Goal: Information Seeking & Learning: Learn about a topic

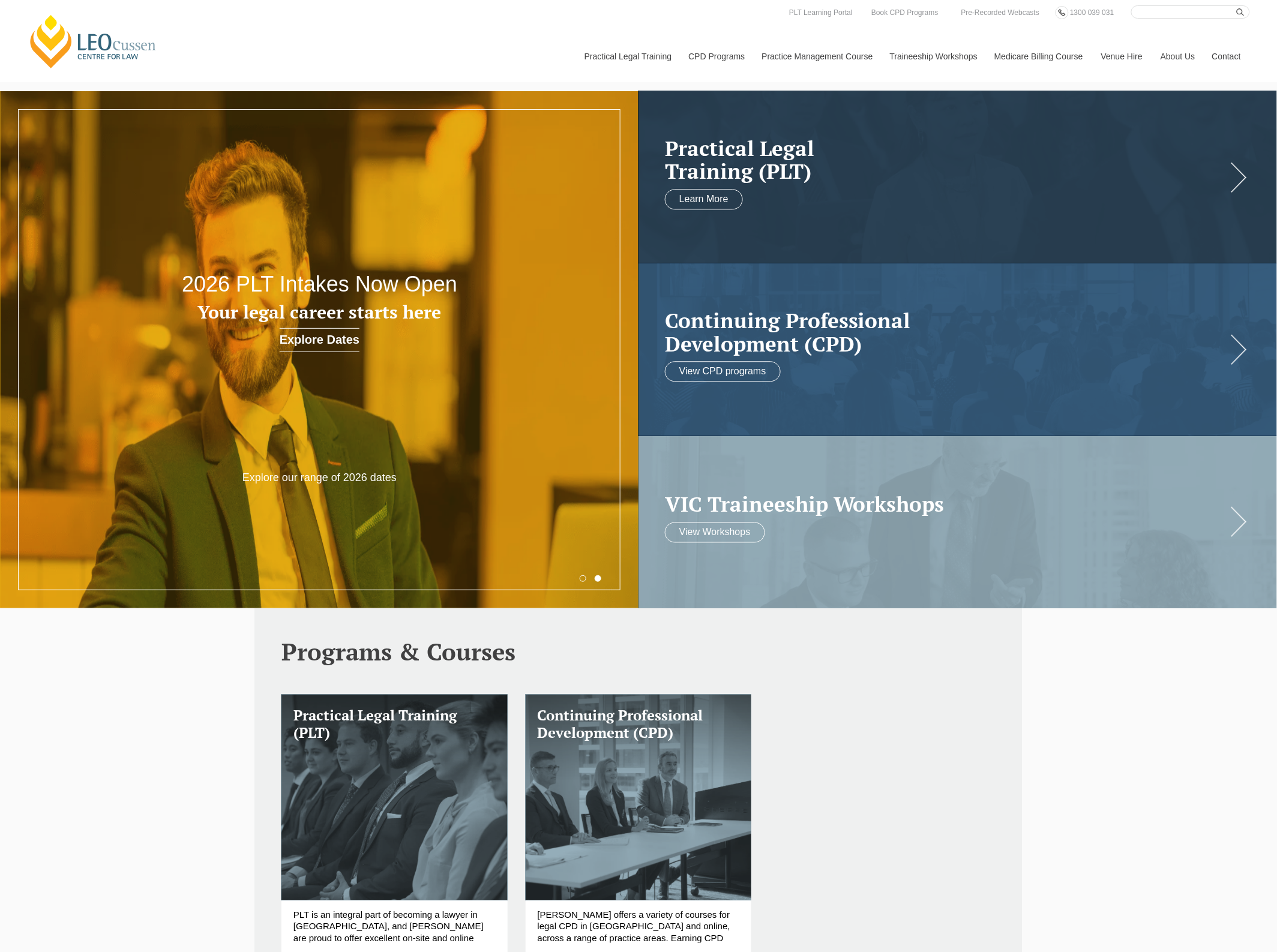
click at [1213, 11] on input "Search here" at bounding box center [1190, 11] width 119 height 13
type input "networking"
click at [1236, 5] on button "submit" at bounding box center [1243, 11] width 13 height 13
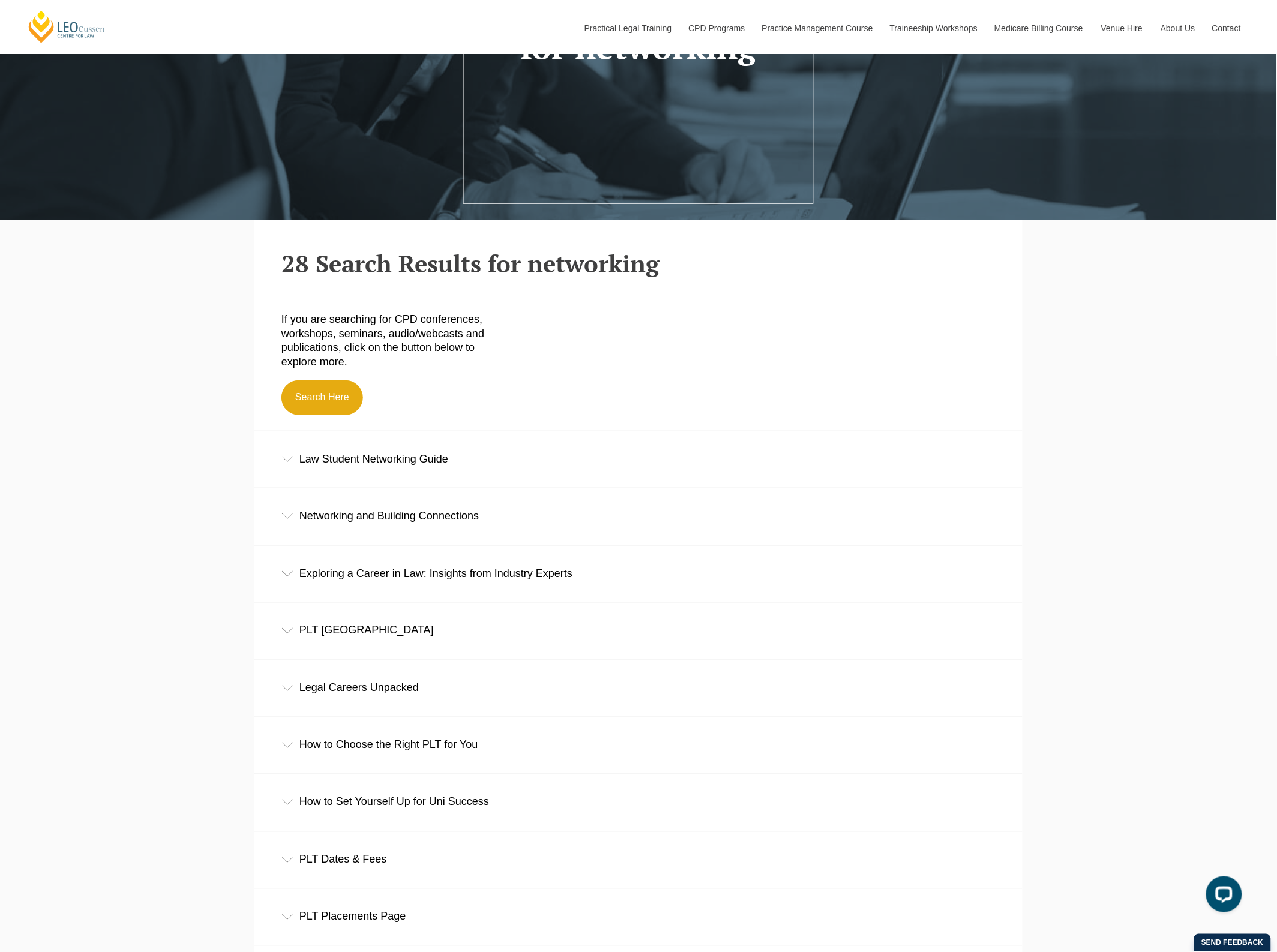
scroll to position [450, 0]
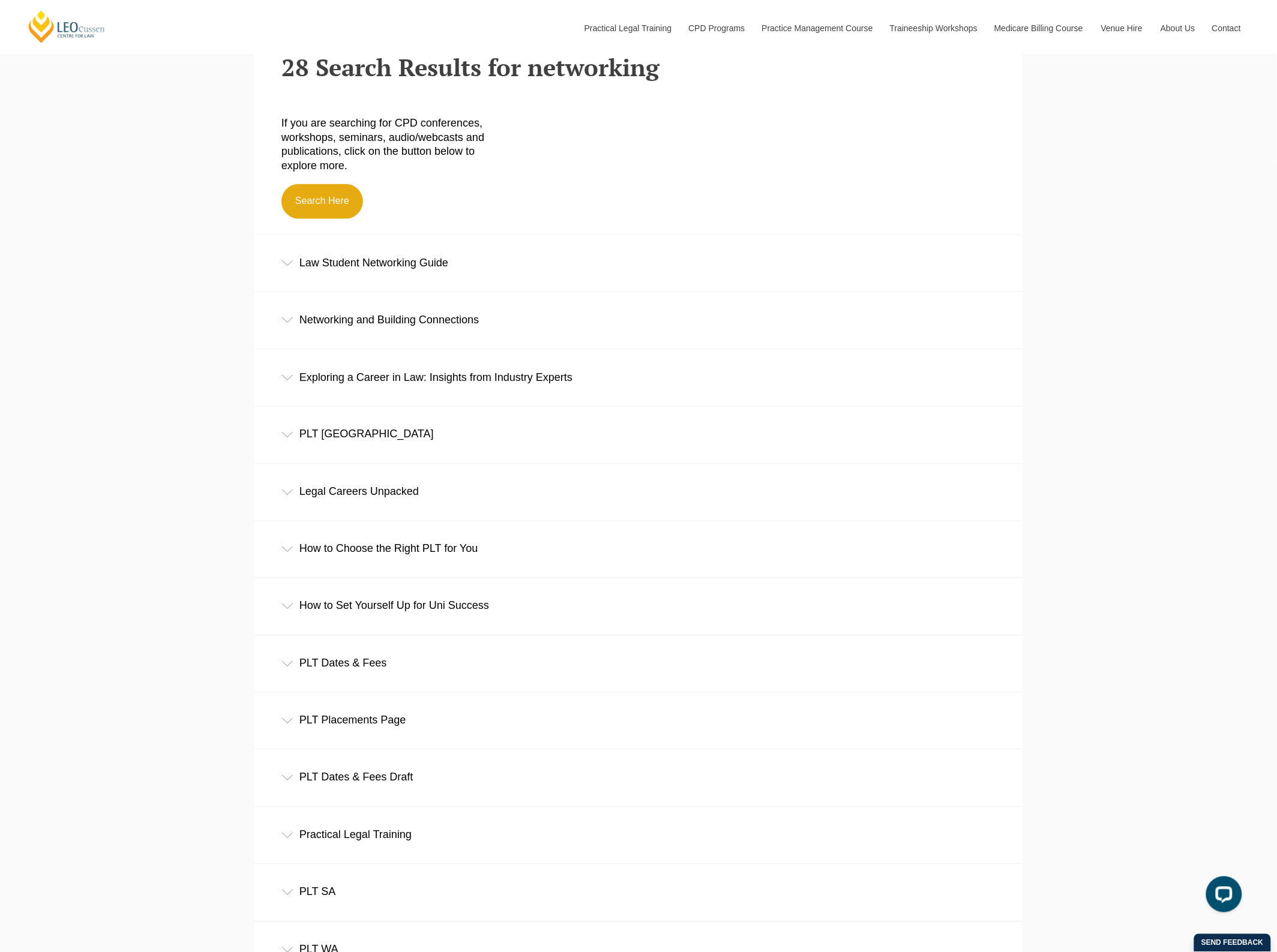
click at [400, 264] on div "Law Student Networking Guide" at bounding box center [638, 262] width 768 height 55
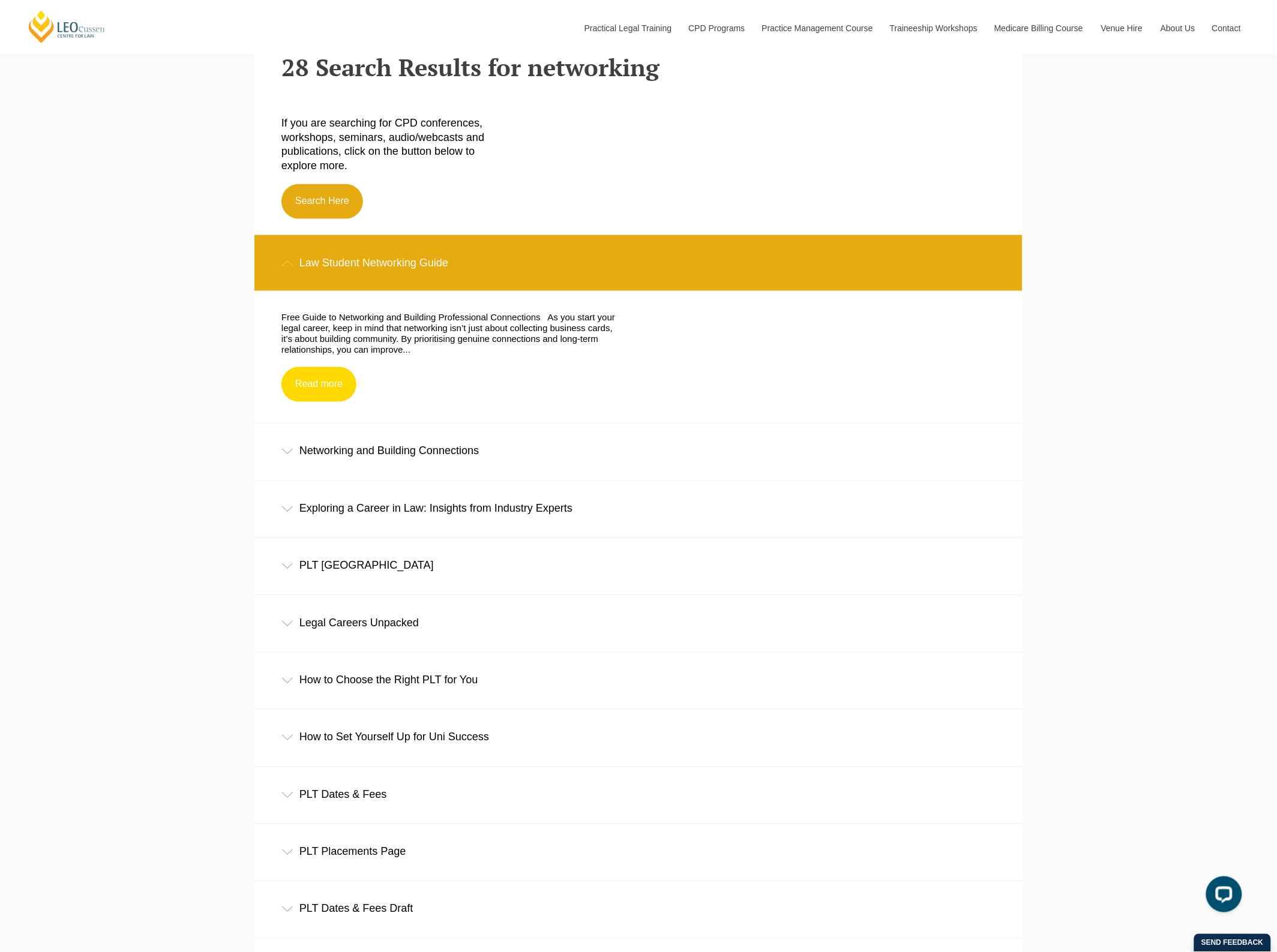
click at [302, 380] on link "Read more" at bounding box center [319, 385] width 75 height 35
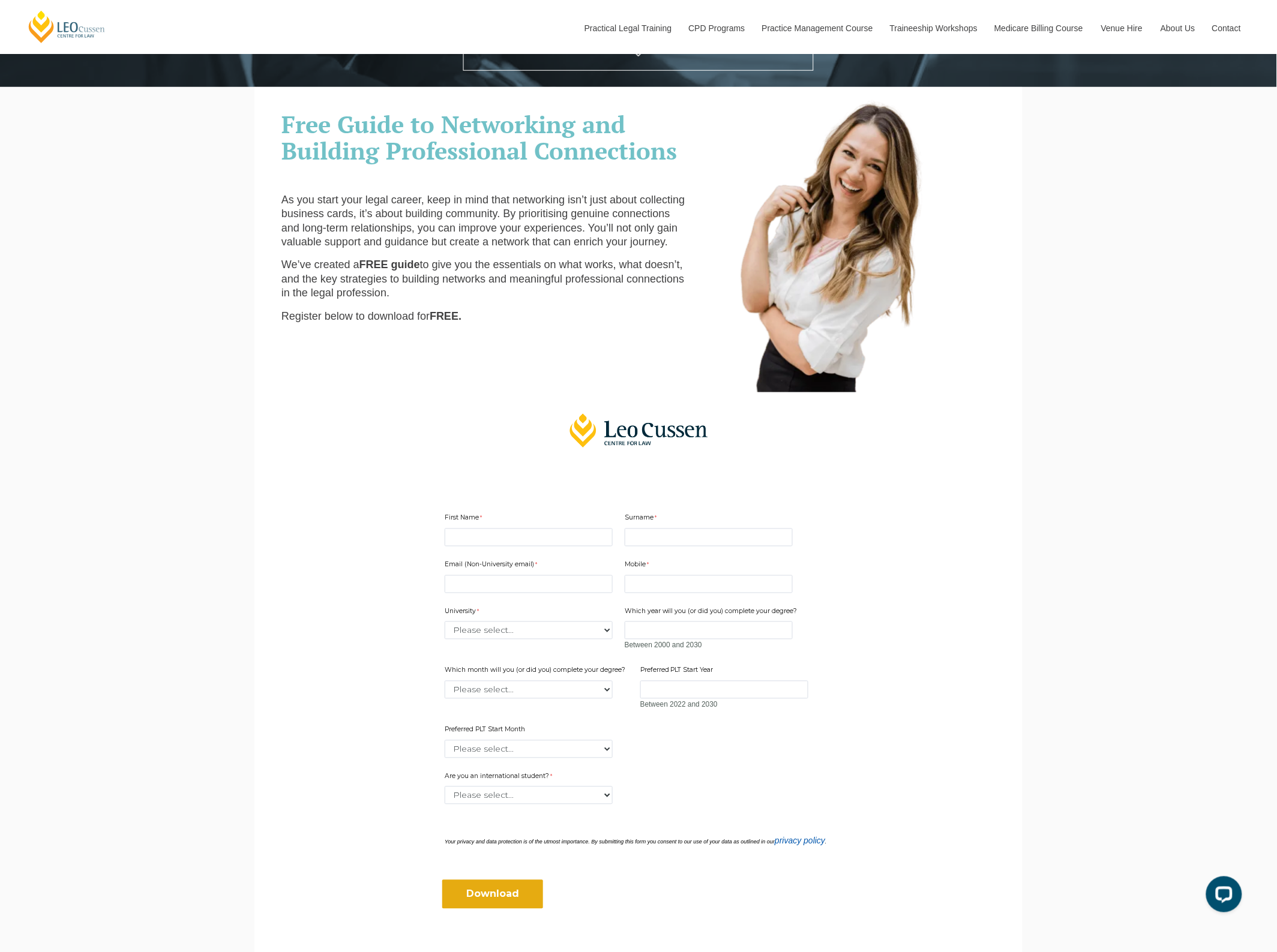
scroll to position [225, 0]
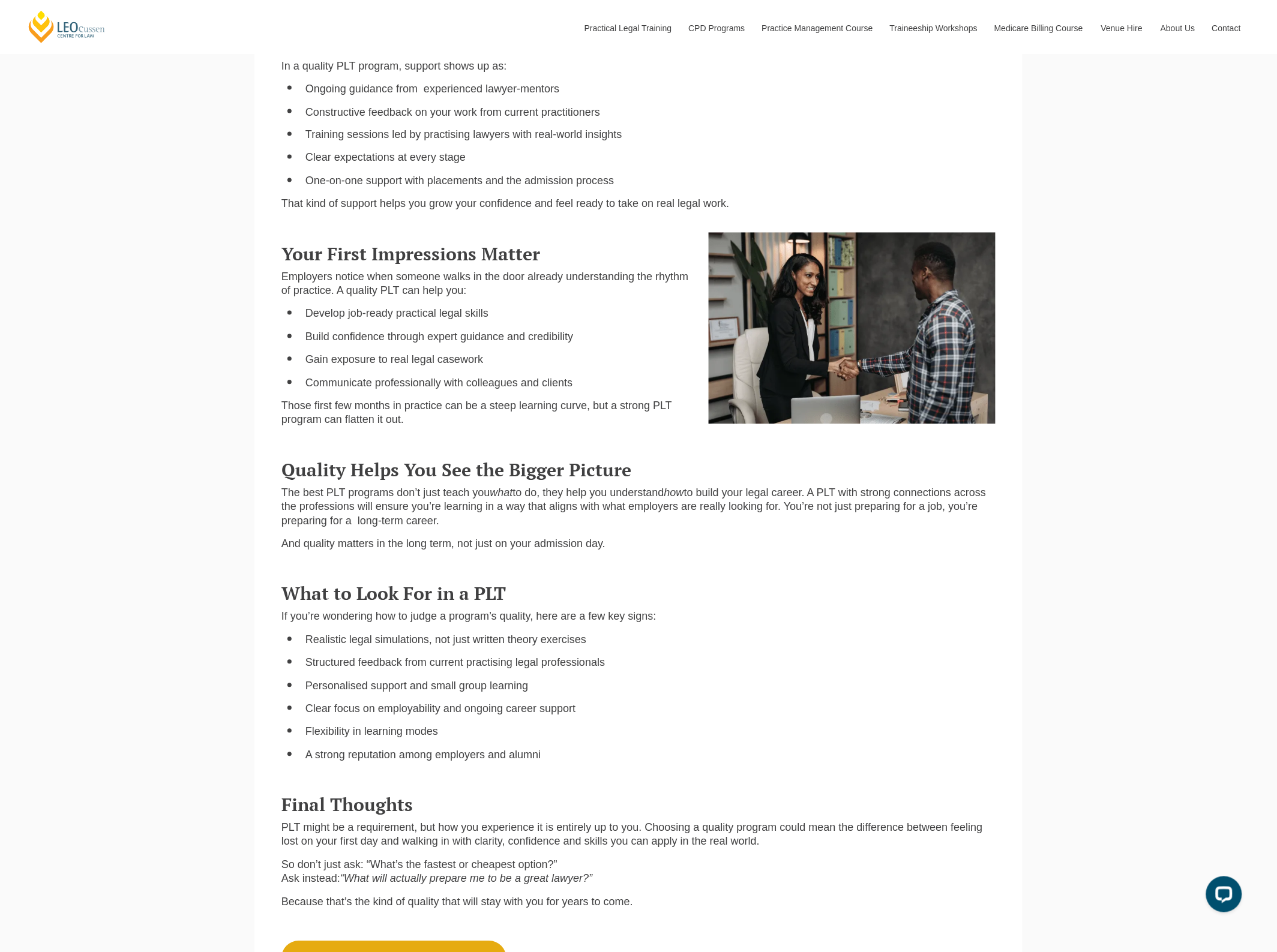
scroll to position [825, 0]
